Goal: Complete application form

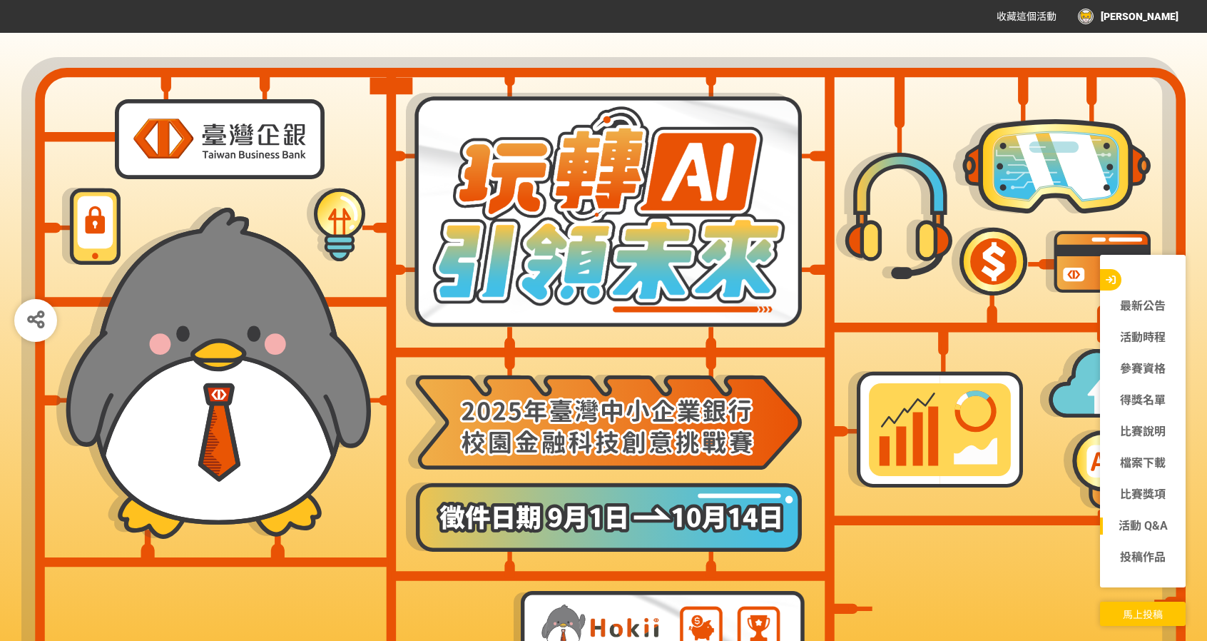
click at [1140, 530] on link "活動 Q&A" at bounding box center [1143, 525] width 86 height 17
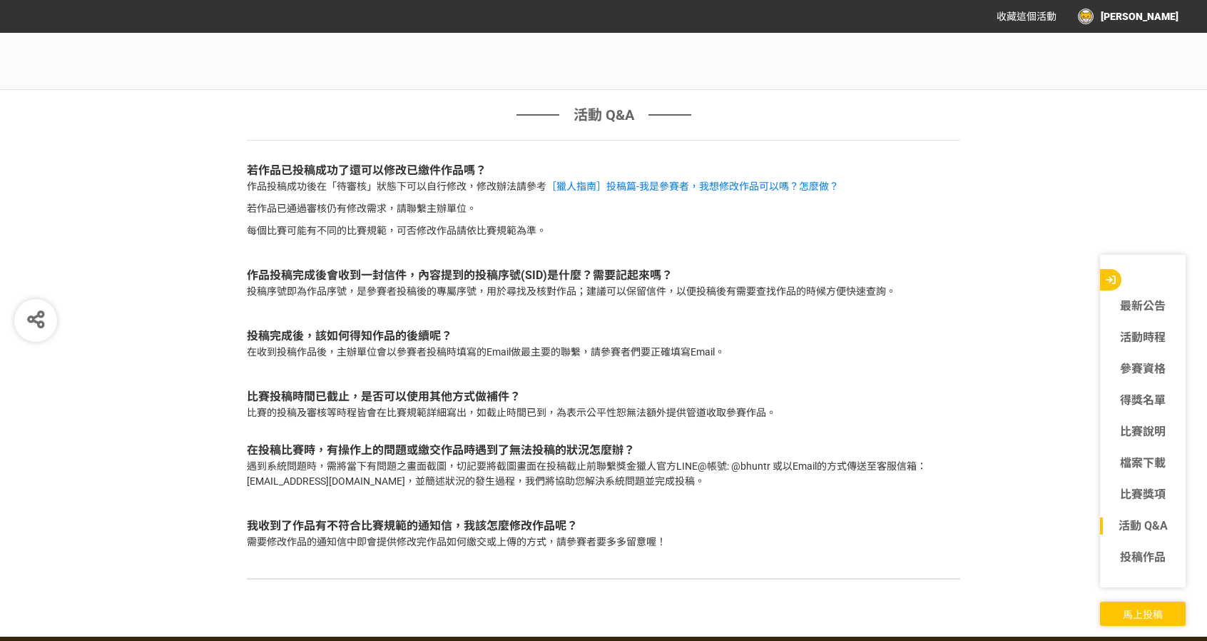
scroll to position [4834, 0]
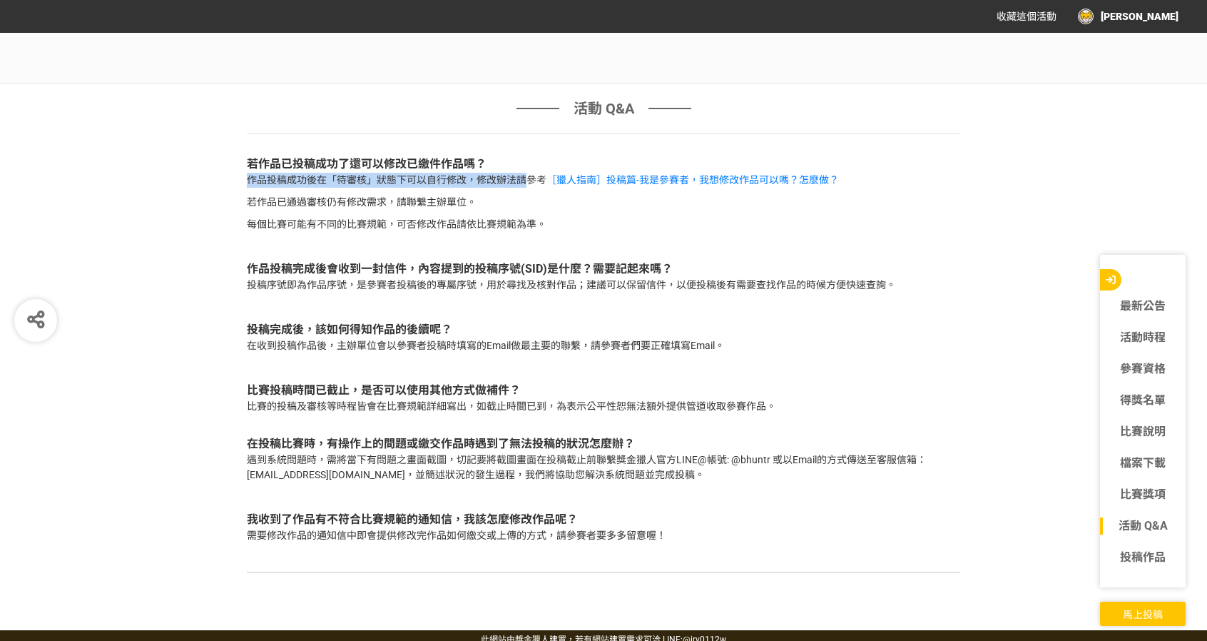
drag, startPoint x: 250, startPoint y: 169, endPoint x: 525, endPoint y: 169, distance: 275.4
click at [525, 173] on p "作品投稿成功後在「待審核」狀態下可以自行修改，修改辦法請參考 ［獵人指南］投稿篇-我是參賽者，我想修改作品可以嗎？怎麼做？" at bounding box center [603, 180] width 713 height 15
click at [662, 195] on p "若作品已通過審核仍有修改需求，請聯繫主辦單位。" at bounding box center [603, 202] width 713 height 15
click at [1146, 613] on span "馬上投稿" at bounding box center [1143, 613] width 40 height 11
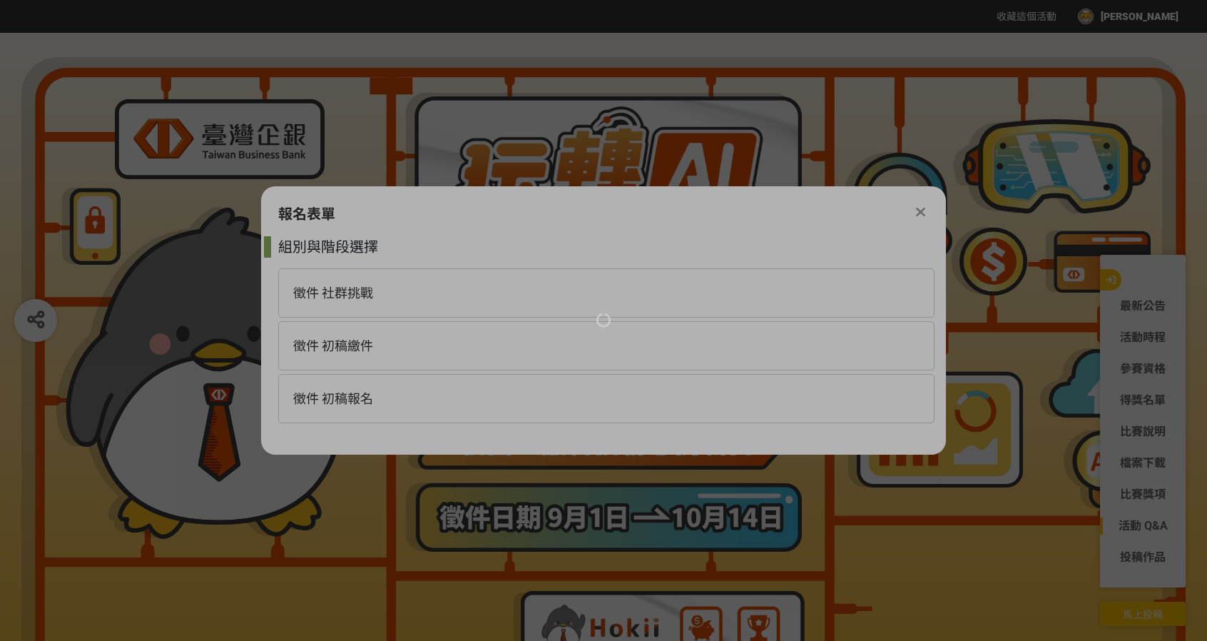
scroll to position [0, 0]
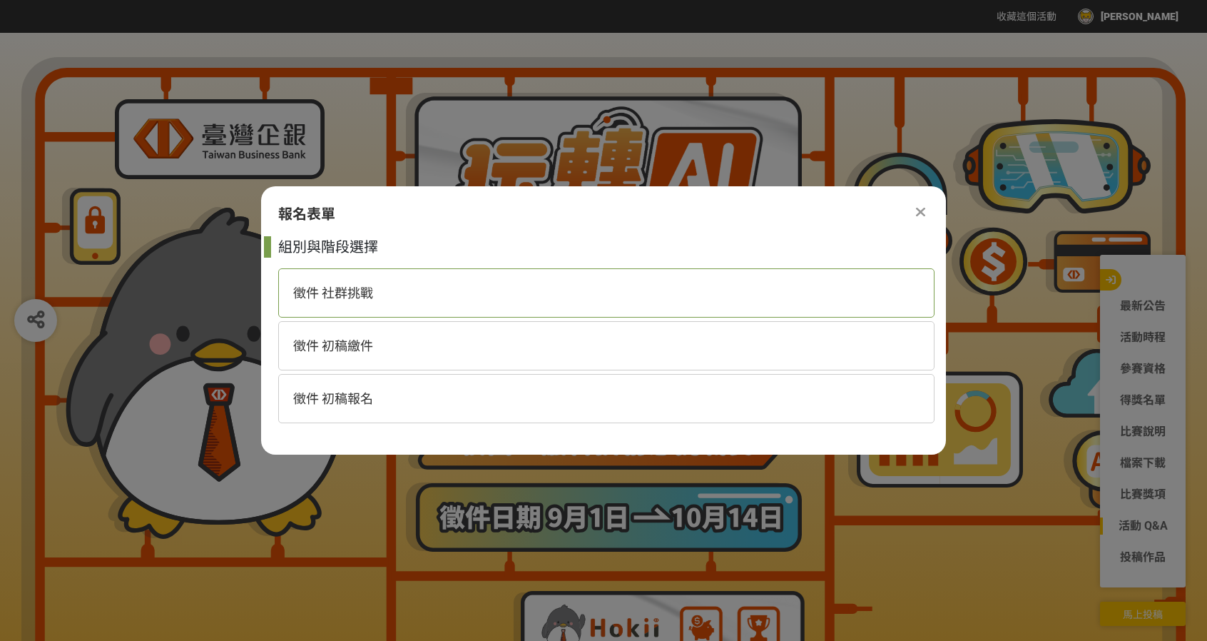
click at [531, 297] on div "徵件 社群挑戰" at bounding box center [606, 292] width 656 height 49
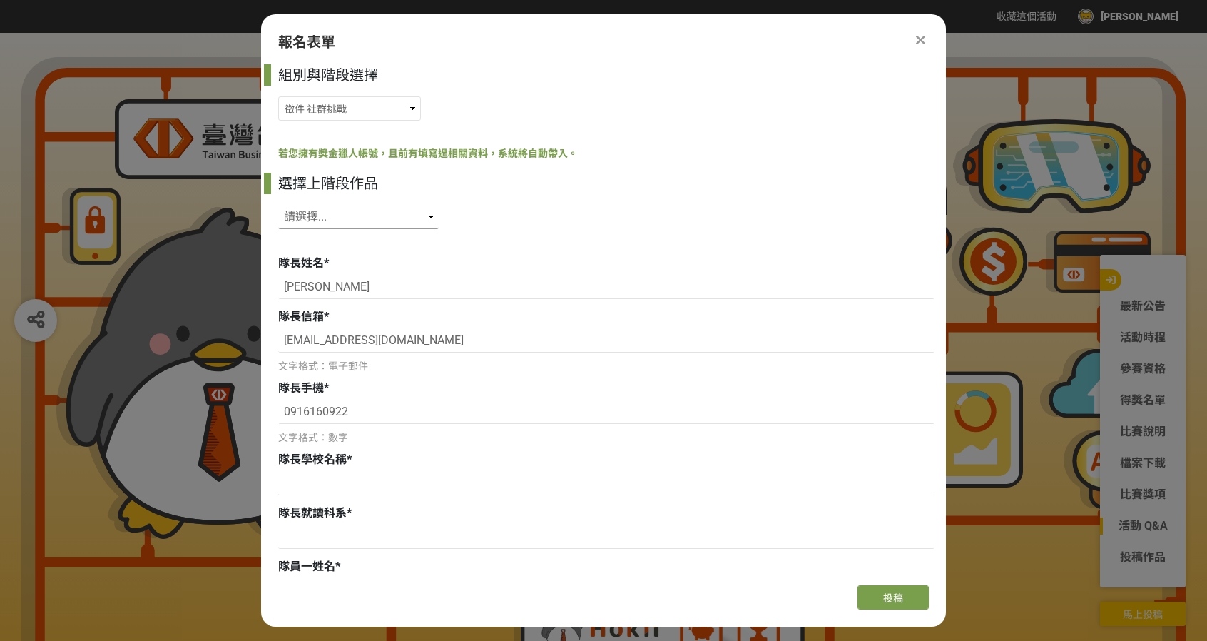
click at [408, 219] on select "請選擇... SID: 350253, 標題: (未知標題)" at bounding box center [358, 217] width 161 height 24
select select "350253"
click at [278, 205] on select "請選擇... SID: 350253, 標題: (未知標題)" at bounding box center [358, 217] width 161 height 24
type input "國立[GEOGRAPHIC_DATA]"
type input "資訊工程學系"
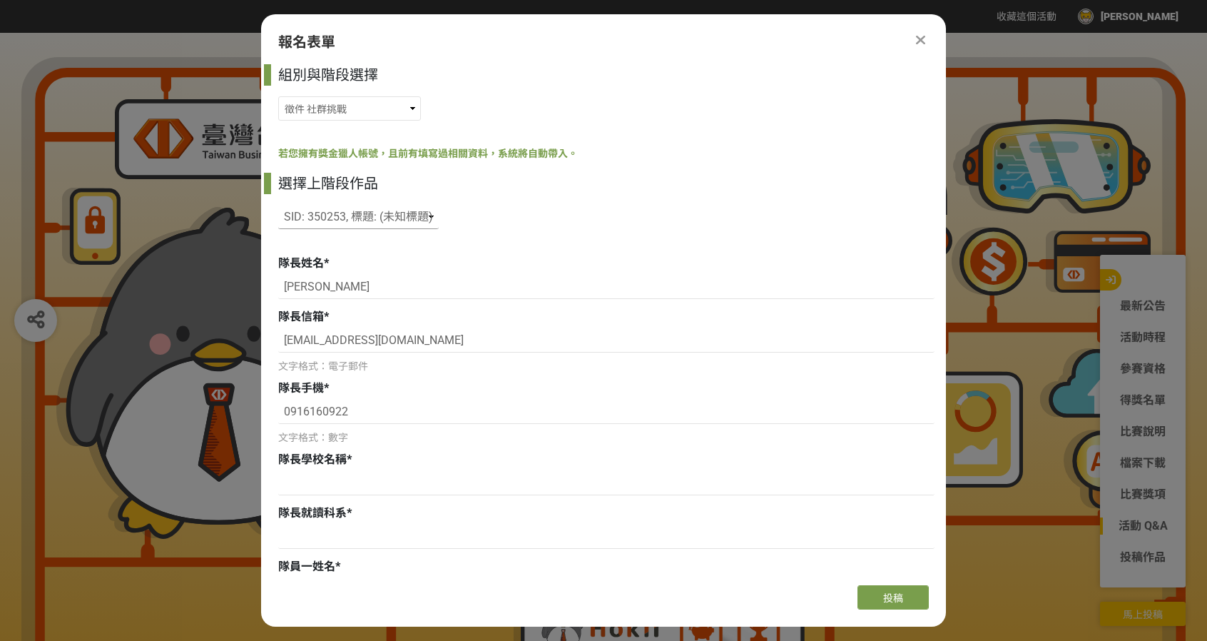
type input "[PERSON_NAME]"
type input "[EMAIL_ADDRESS][DOMAIN_NAME]"
type input "94"
type input "國立[GEOGRAPHIC_DATA]"
type input "資訊工程學系"
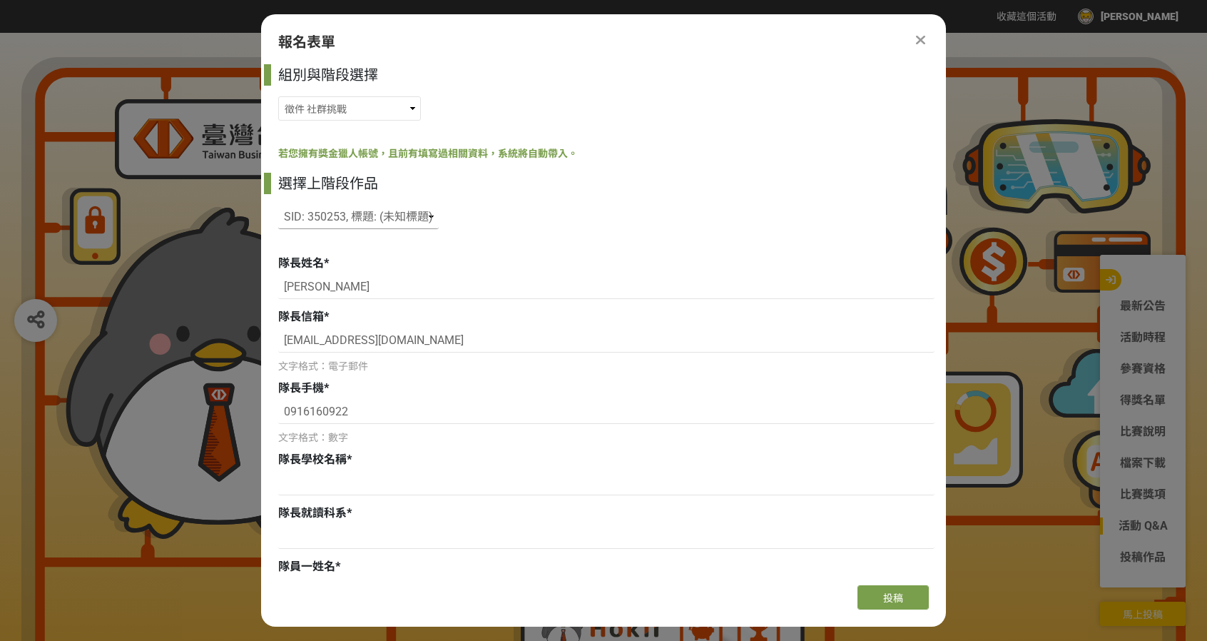
type input "0918803121"
type input "[PERSON_NAME]"
type input "[EMAIL_ADDRESS][DOMAIN_NAME]"
type input "0966419253"
type input "93"
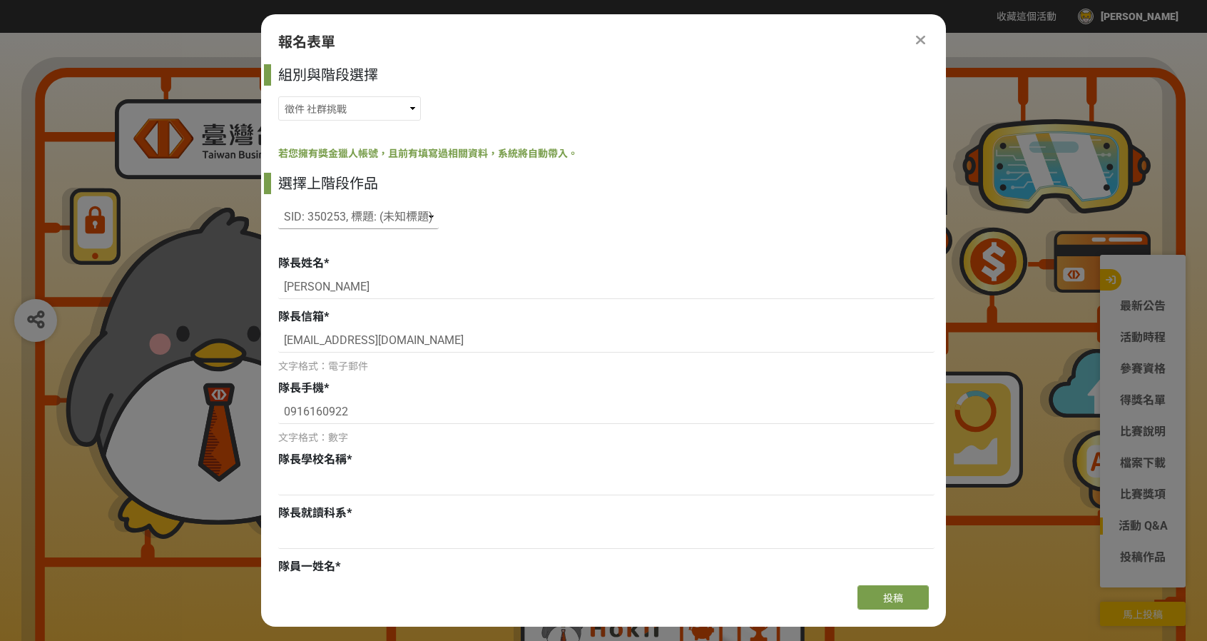
type input "國立[GEOGRAPHIC_DATA]"
type input "資訊工程學系"
type input "[PERSON_NAME]"
type input "[EMAIL_ADDRESS][DOMAIN_NAME]"
type input "0906614025"
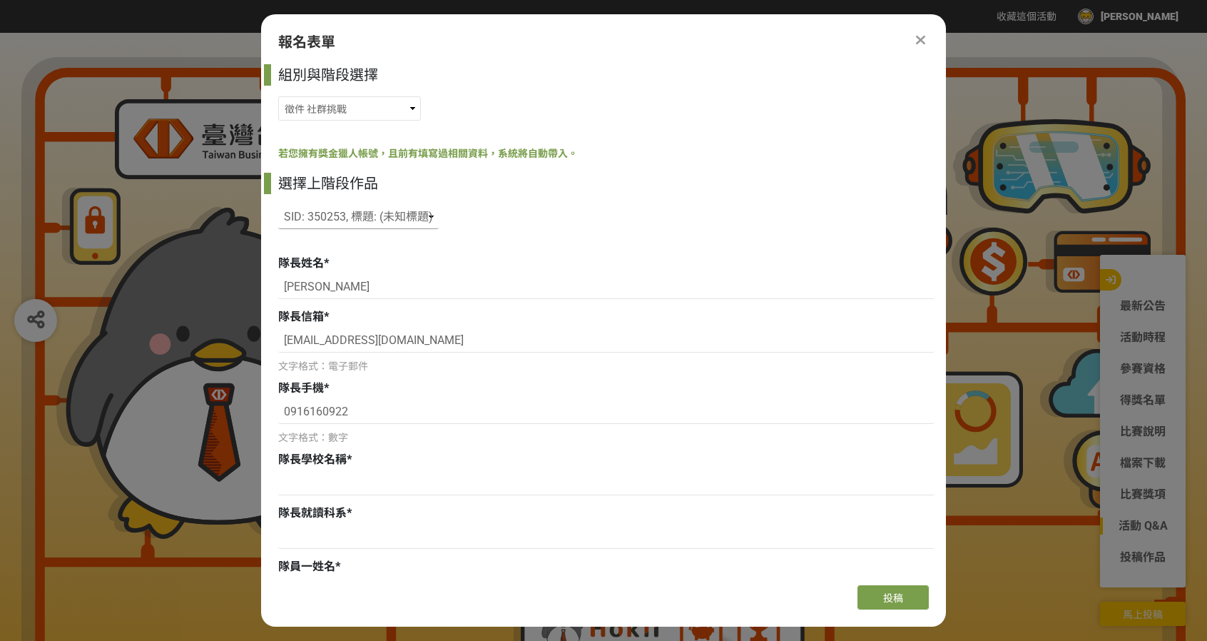
type input "94"
type input "國立[GEOGRAPHIC_DATA]"
type input "資訊工程學系"
radio input "true"
type input "94"
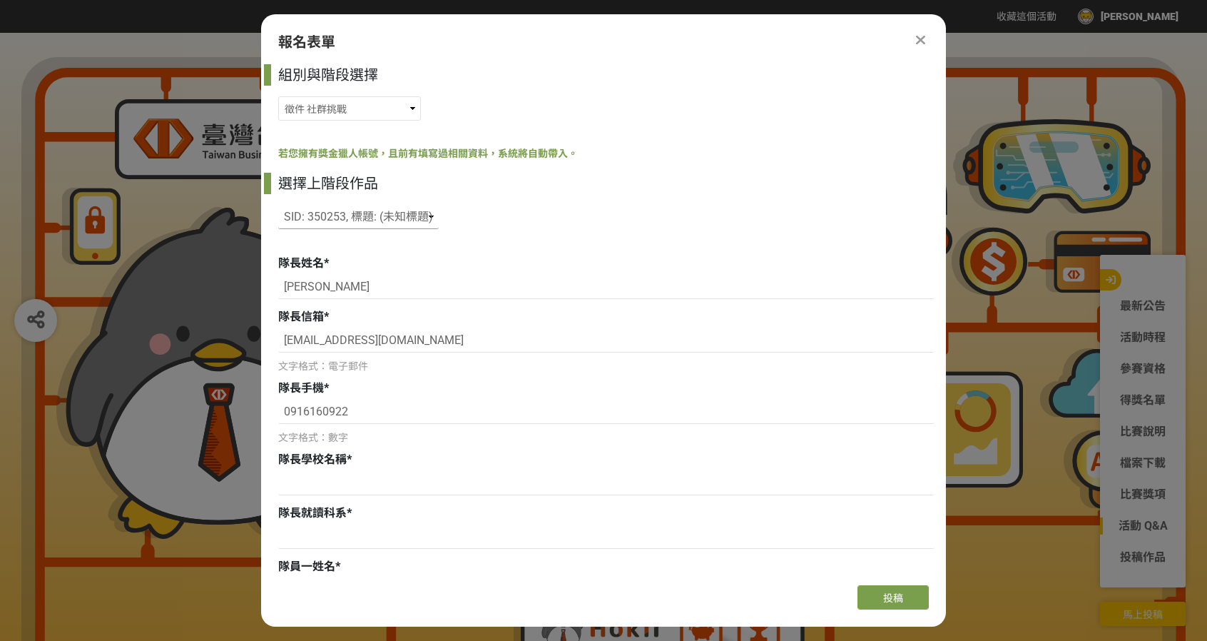
select select "獎金獵人網站"
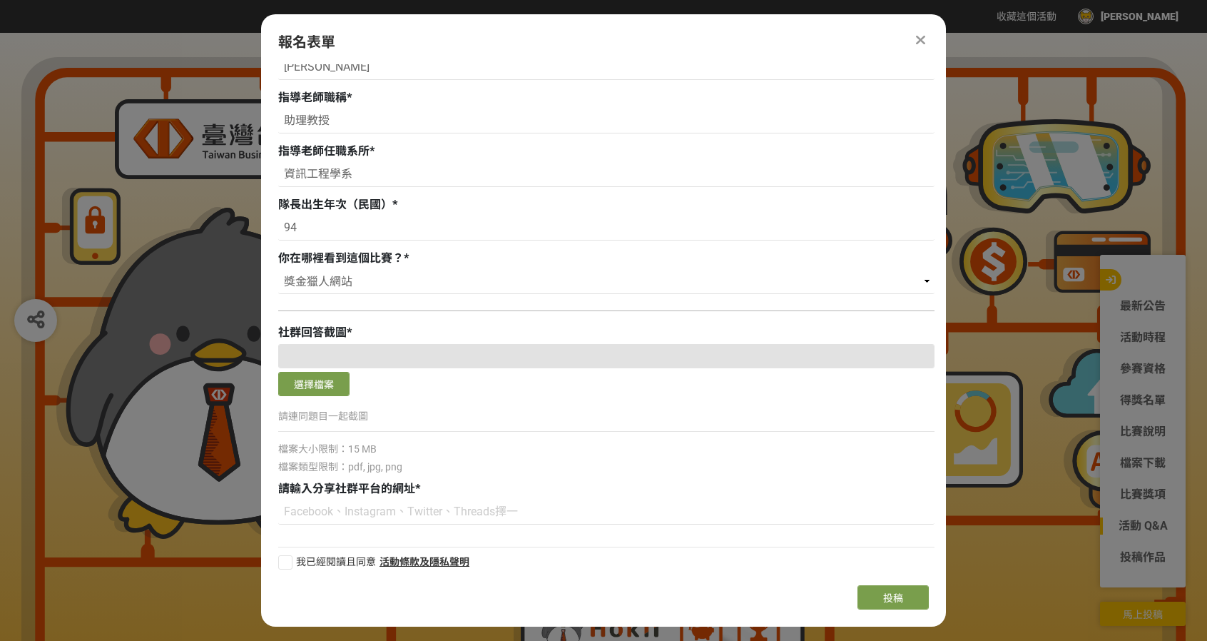
scroll to position [1558, 0]
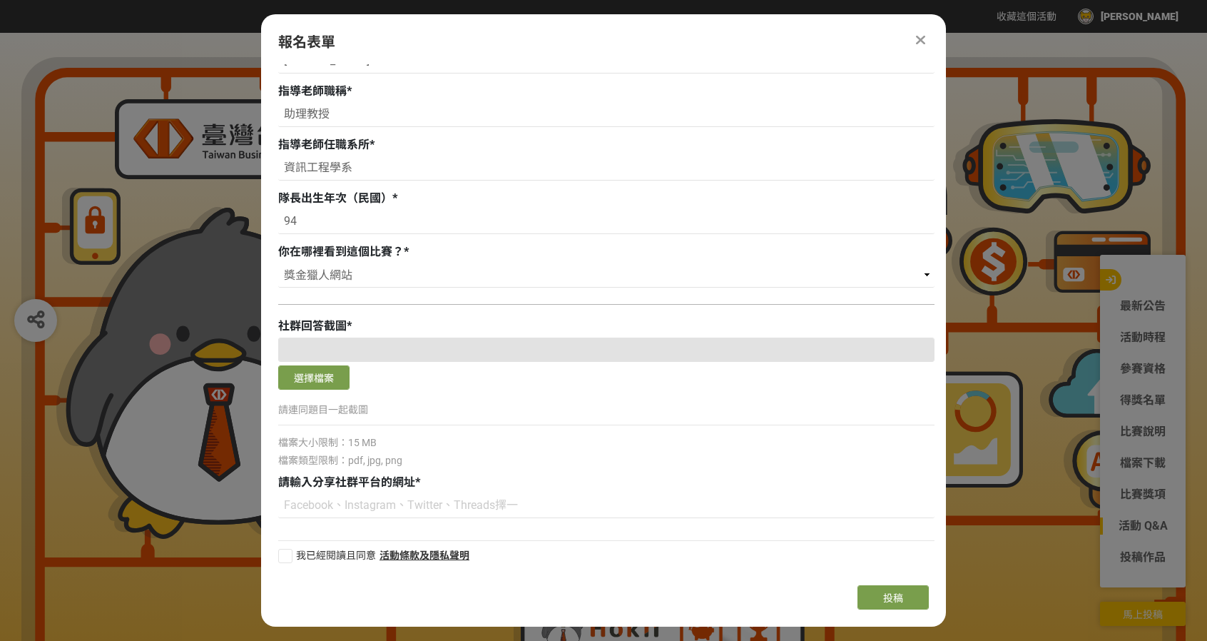
click at [927, 42] on div at bounding box center [920, 39] width 17 height 17
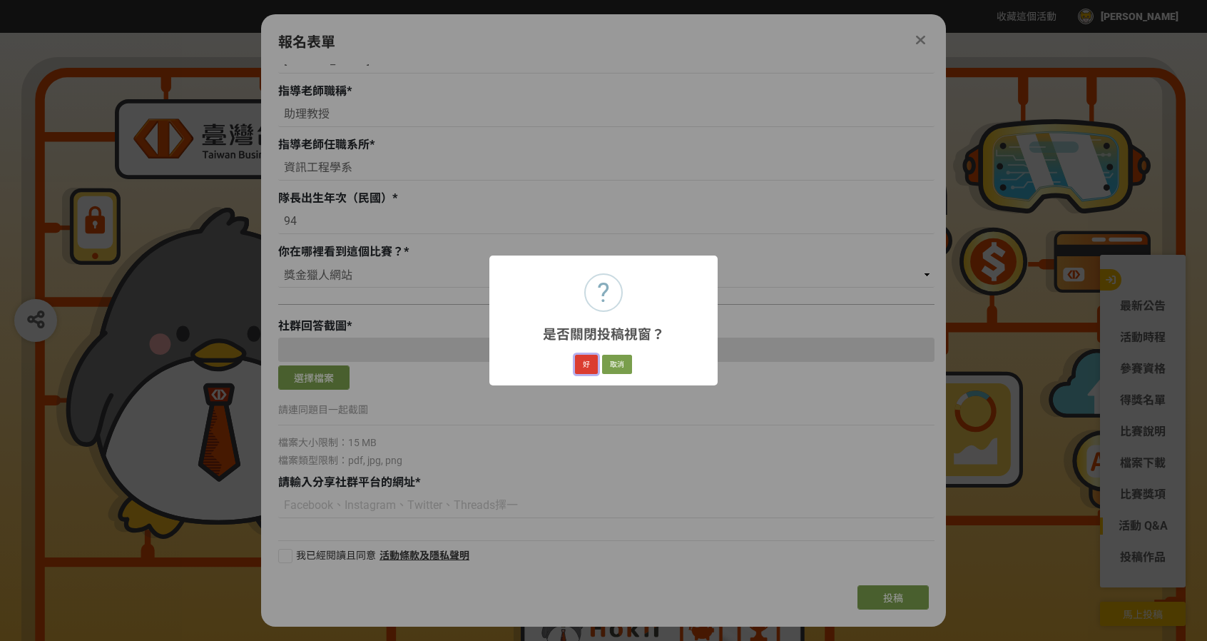
click at [592, 369] on button "好" at bounding box center [586, 365] width 23 height 20
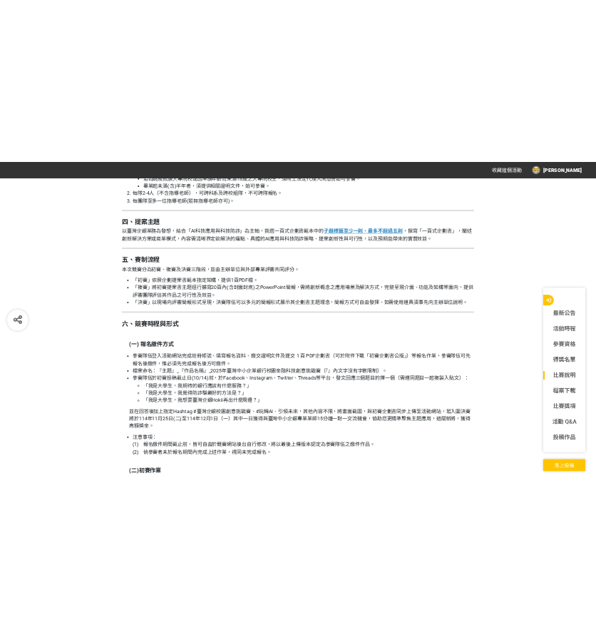
scroll to position [1728, 0]
